Goal: Contribute content: Contribute content

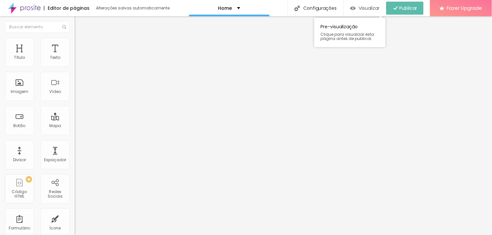
click at [359, 8] on span "Visualizar" at bounding box center [369, 8] width 21 height 5
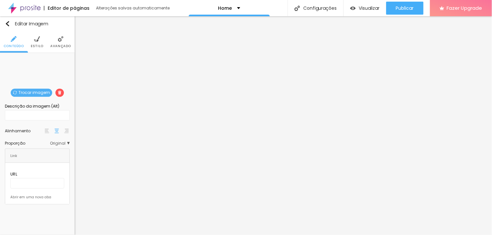
click at [30, 92] on span "Trocar imagem" at bounding box center [32, 93] width 42 height 8
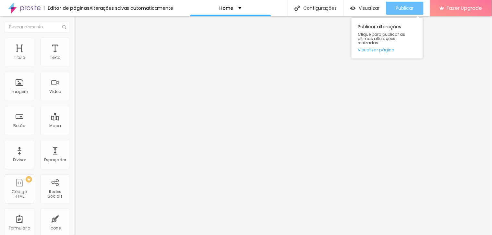
click at [405, 6] on span "Publicar" at bounding box center [405, 8] width 18 height 5
click at [414, 7] on span "Publicar" at bounding box center [405, 8] width 18 height 5
click at [406, 2] on div "Publicar" at bounding box center [405, 8] width 18 height 13
click at [405, 9] on span "Publicar" at bounding box center [405, 8] width 18 height 5
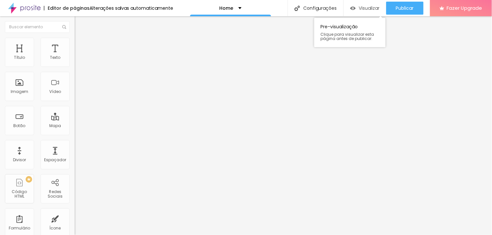
click at [364, 8] on span "Visualizar" at bounding box center [369, 8] width 21 height 5
